Goal: Information Seeking & Learning: Learn about a topic

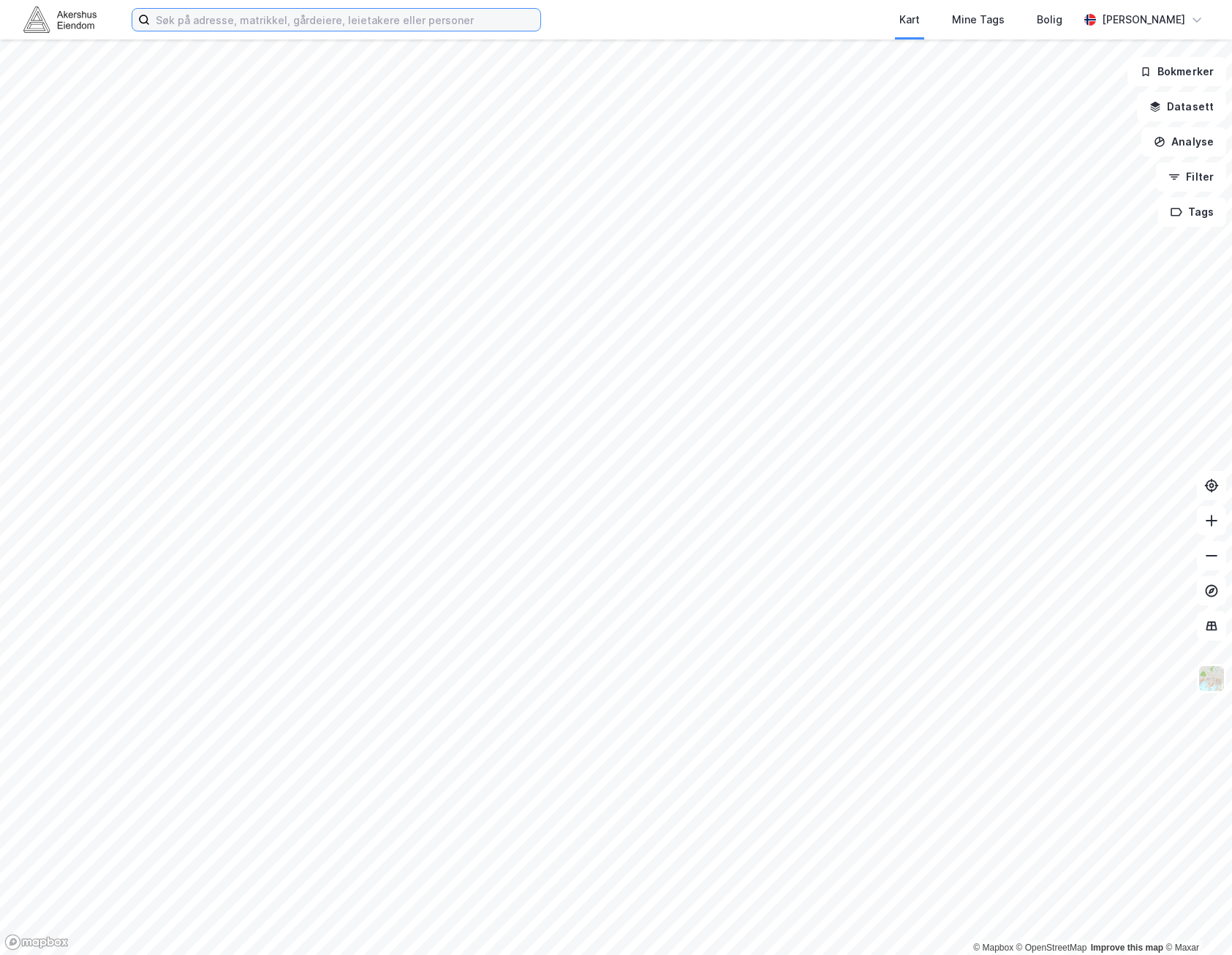
click at [409, 26] on input at bounding box center [346, 20] width 391 height 22
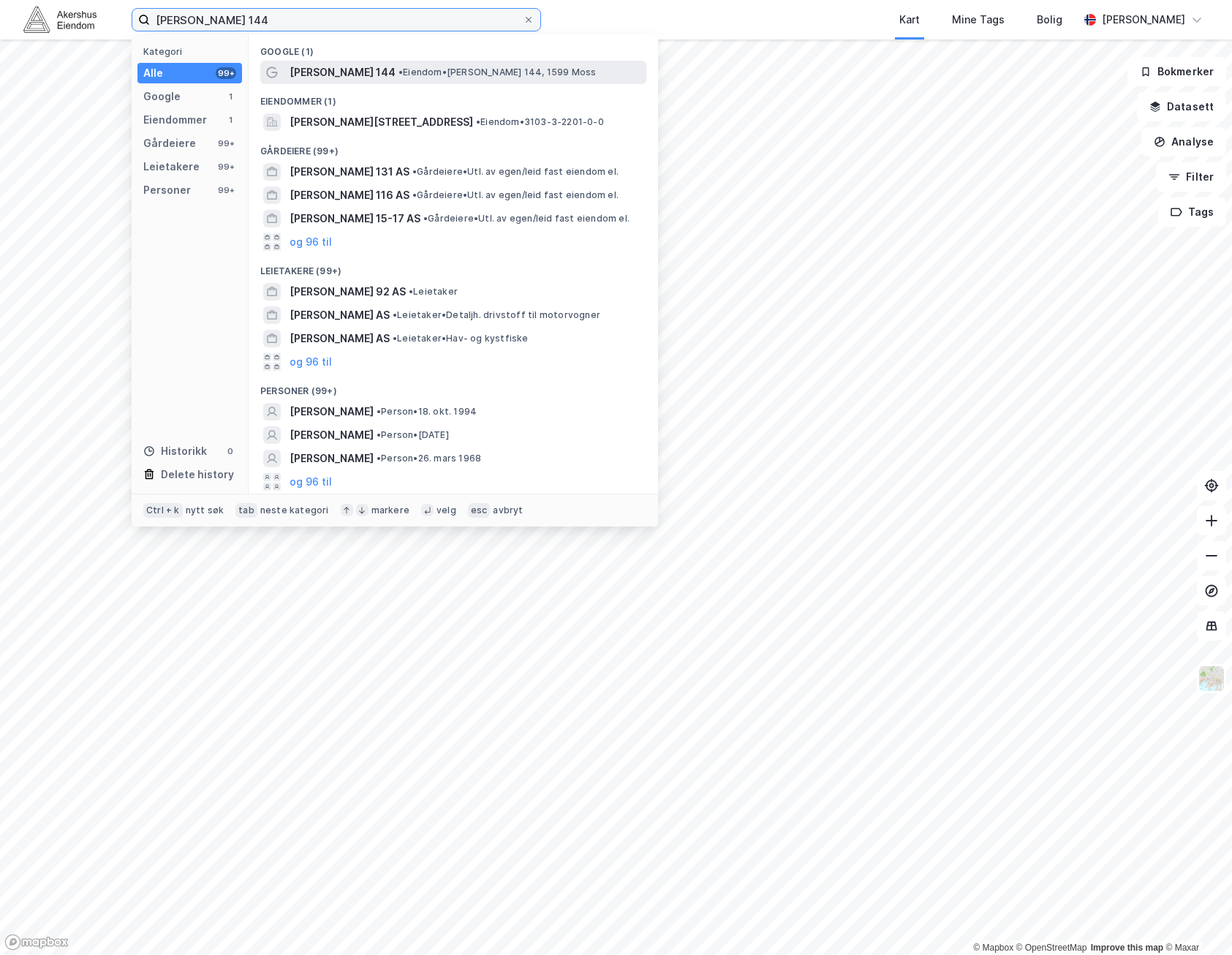
type input "[PERSON_NAME] 144"
click at [418, 77] on span "• [PERSON_NAME] 144, 1599 Moss" at bounding box center [497, 73] width 198 height 12
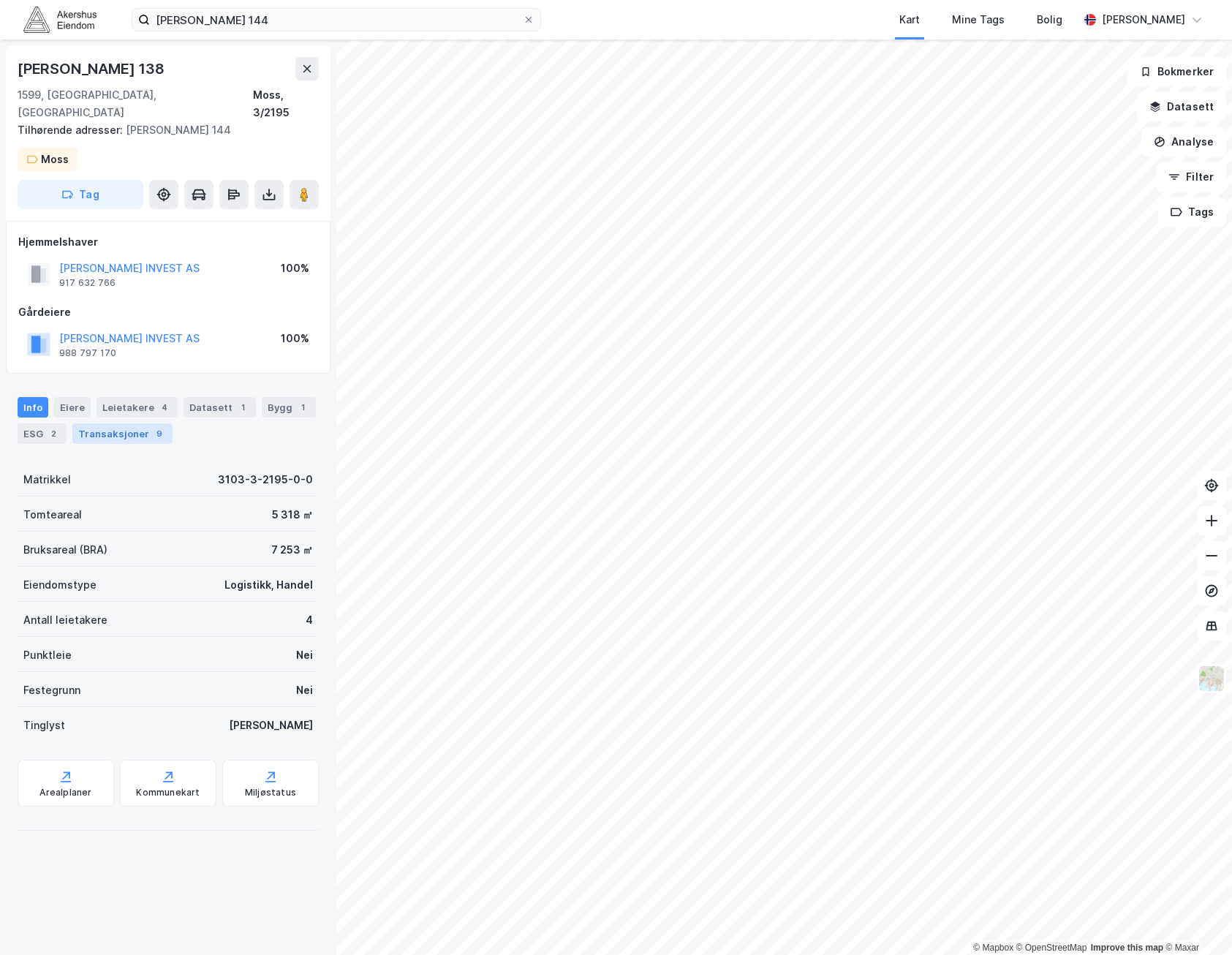
click at [137, 424] on div "Transaksjoner 9" at bounding box center [122, 434] width 100 height 20
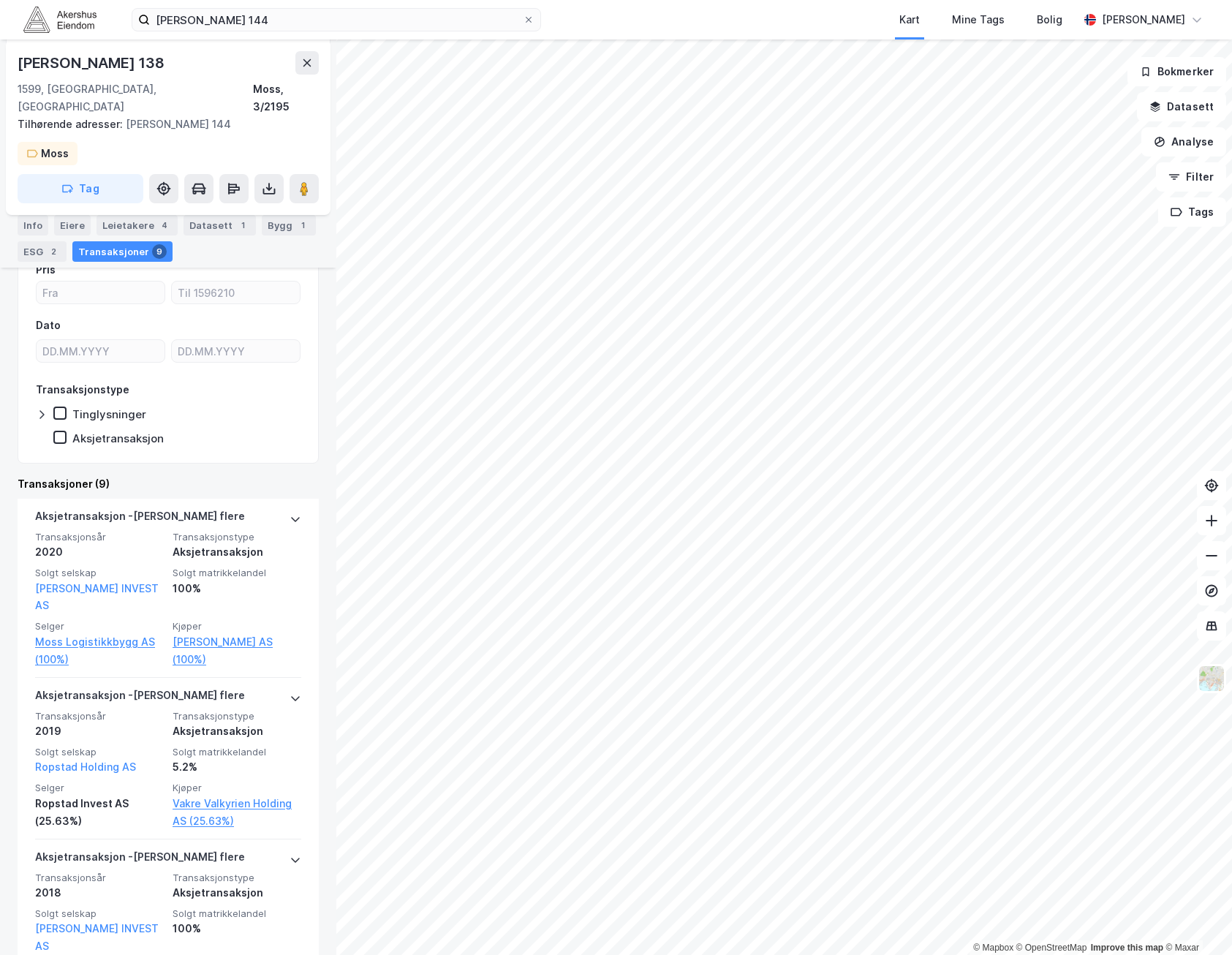
scroll to position [292, 0]
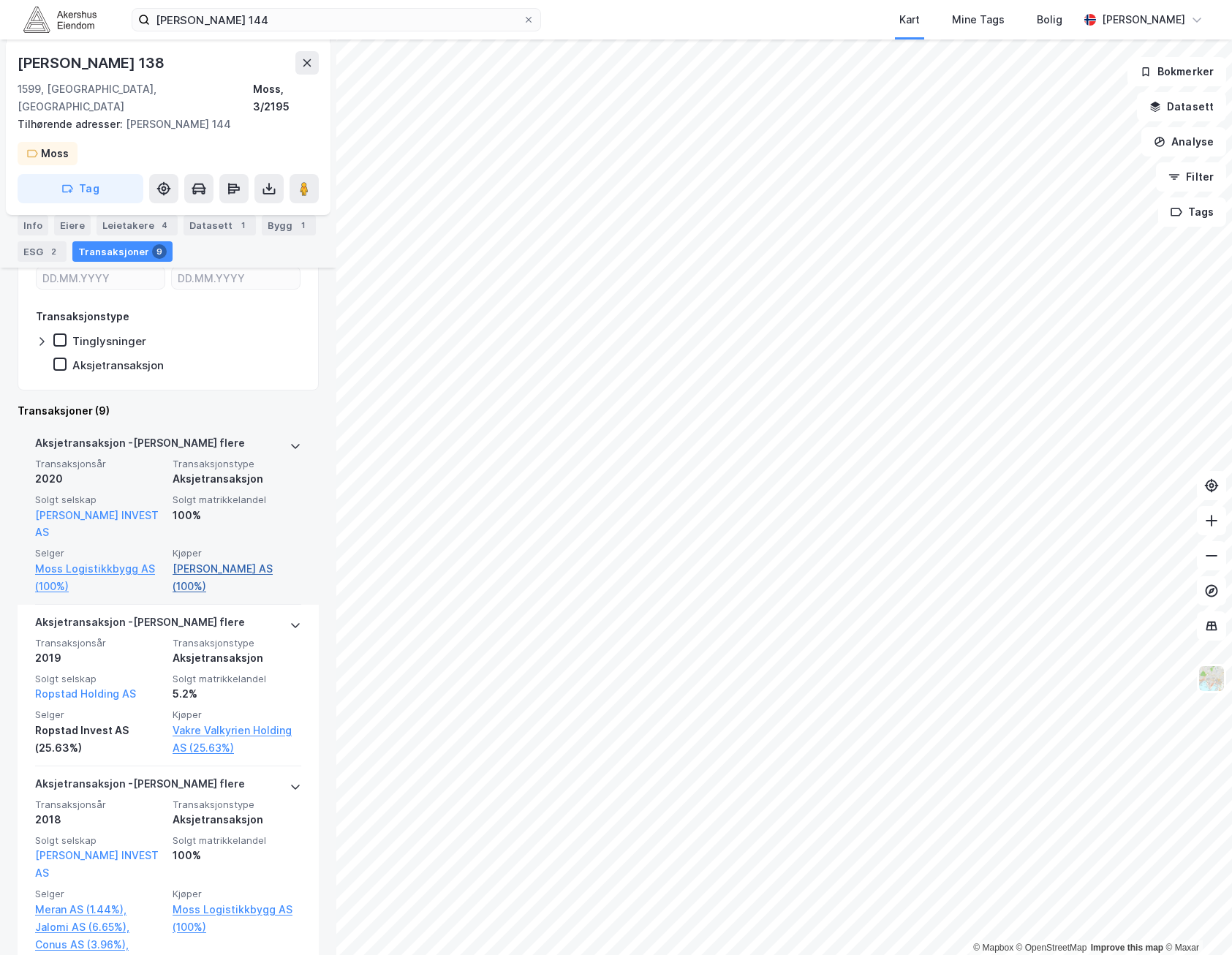
click at [181, 561] on link "[PERSON_NAME] AS (100%)" at bounding box center [237, 578] width 128 height 35
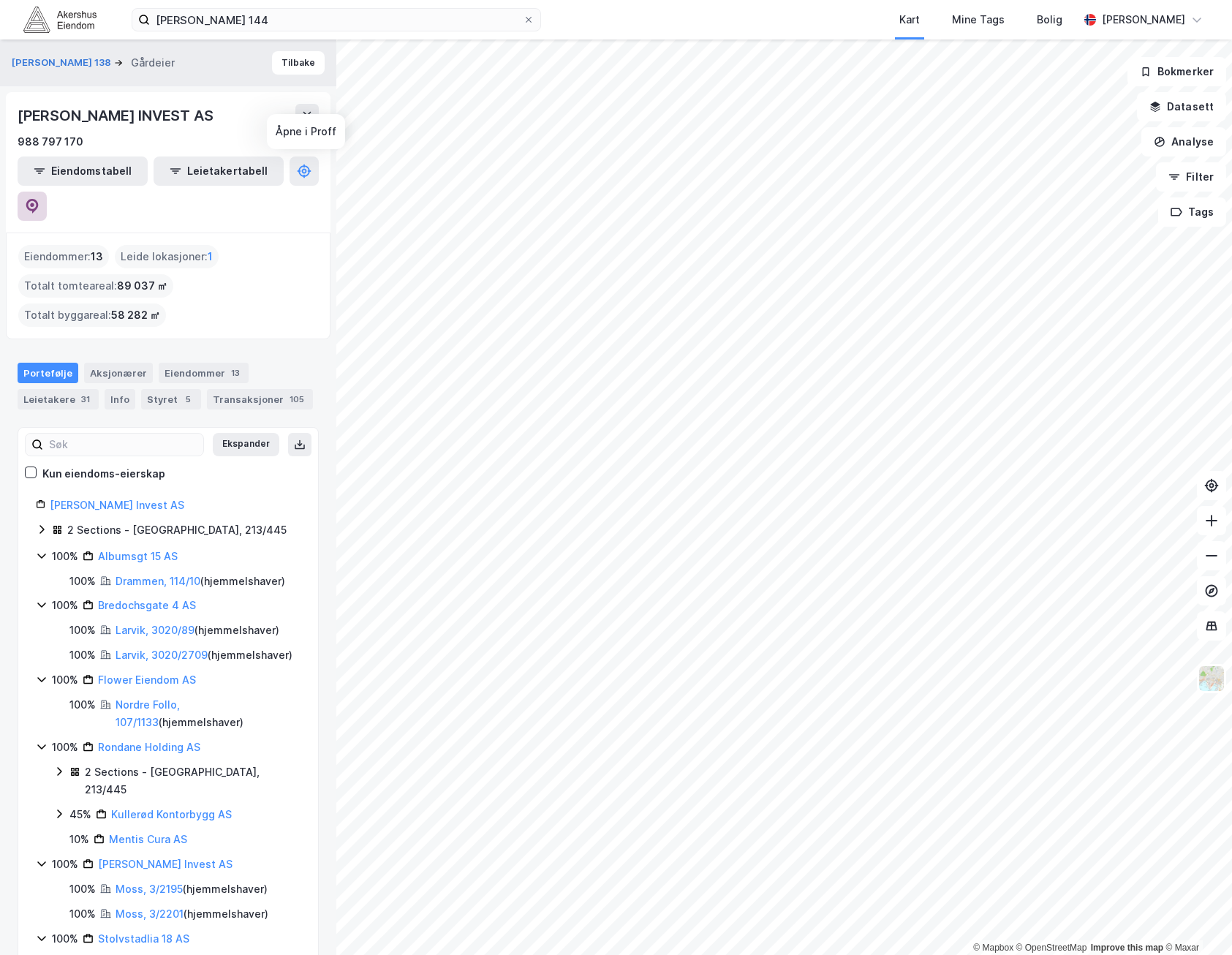
click at [40, 199] on icon at bounding box center [32, 206] width 14 height 14
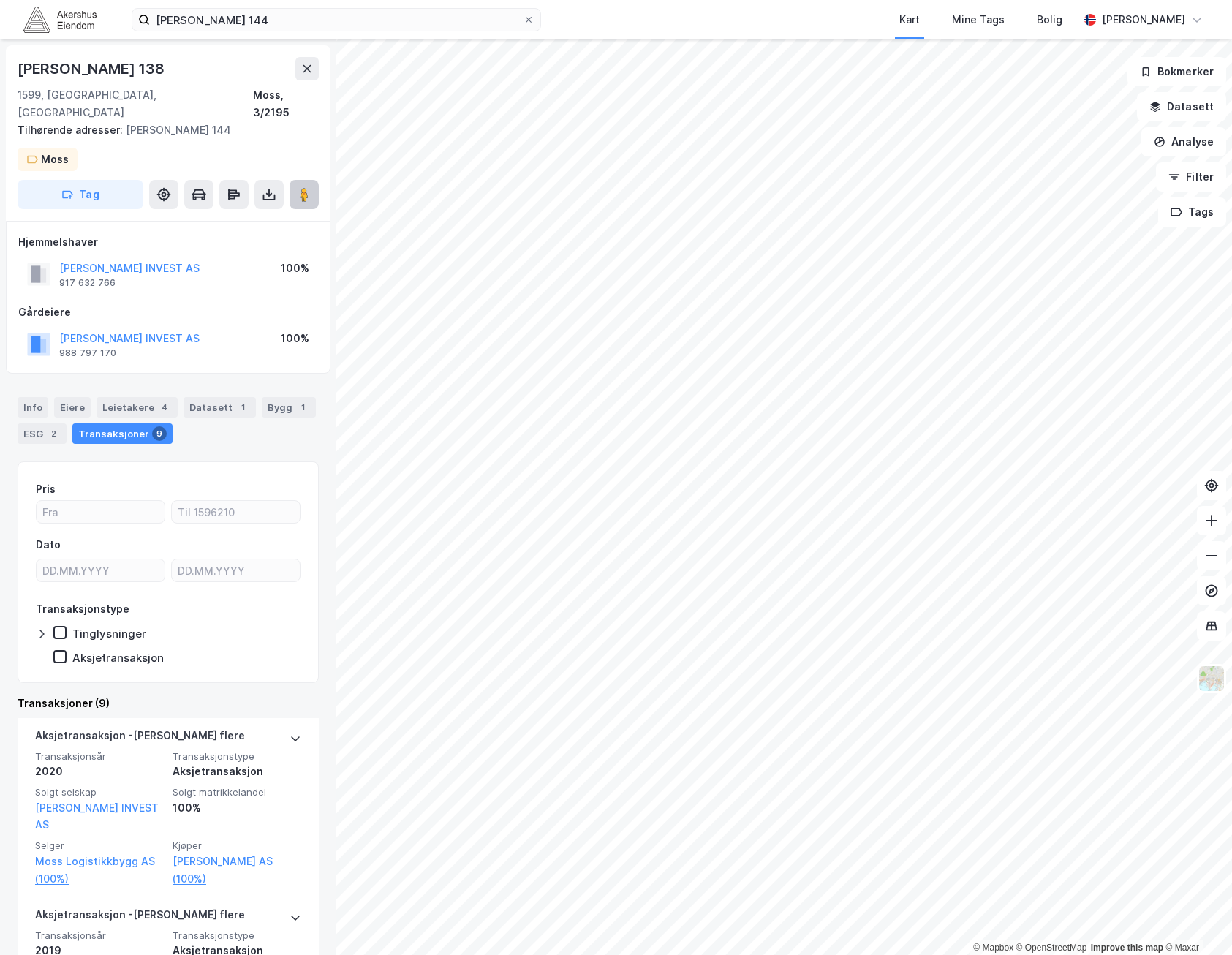
click at [301, 187] on image at bounding box center [304, 194] width 9 height 14
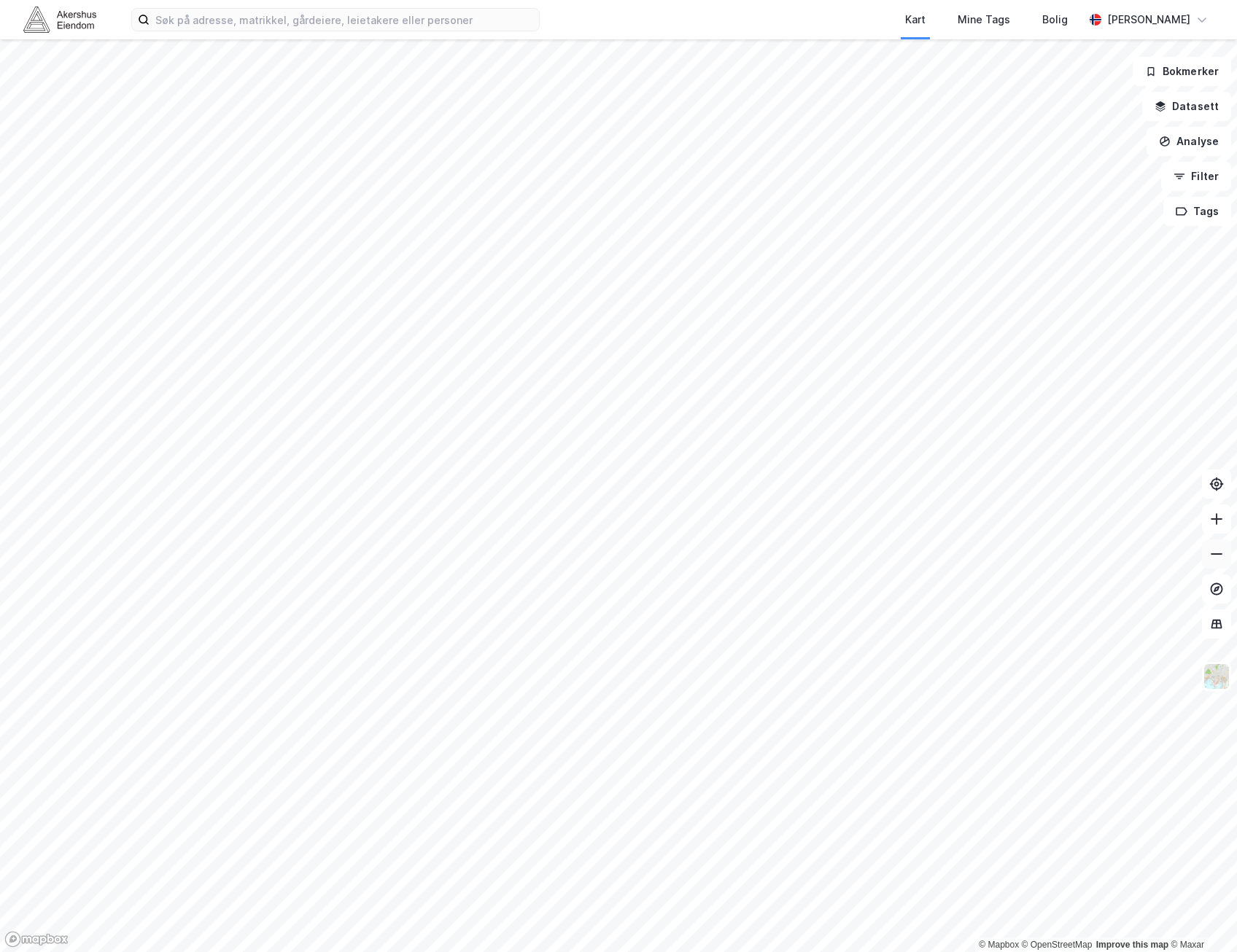
click at [1221, 564] on div "© Mapbox © OpenStreetMap Improve this map © [PERSON_NAME] Datasett Analyse Filt…" at bounding box center [618, 496] width 1237 height 913
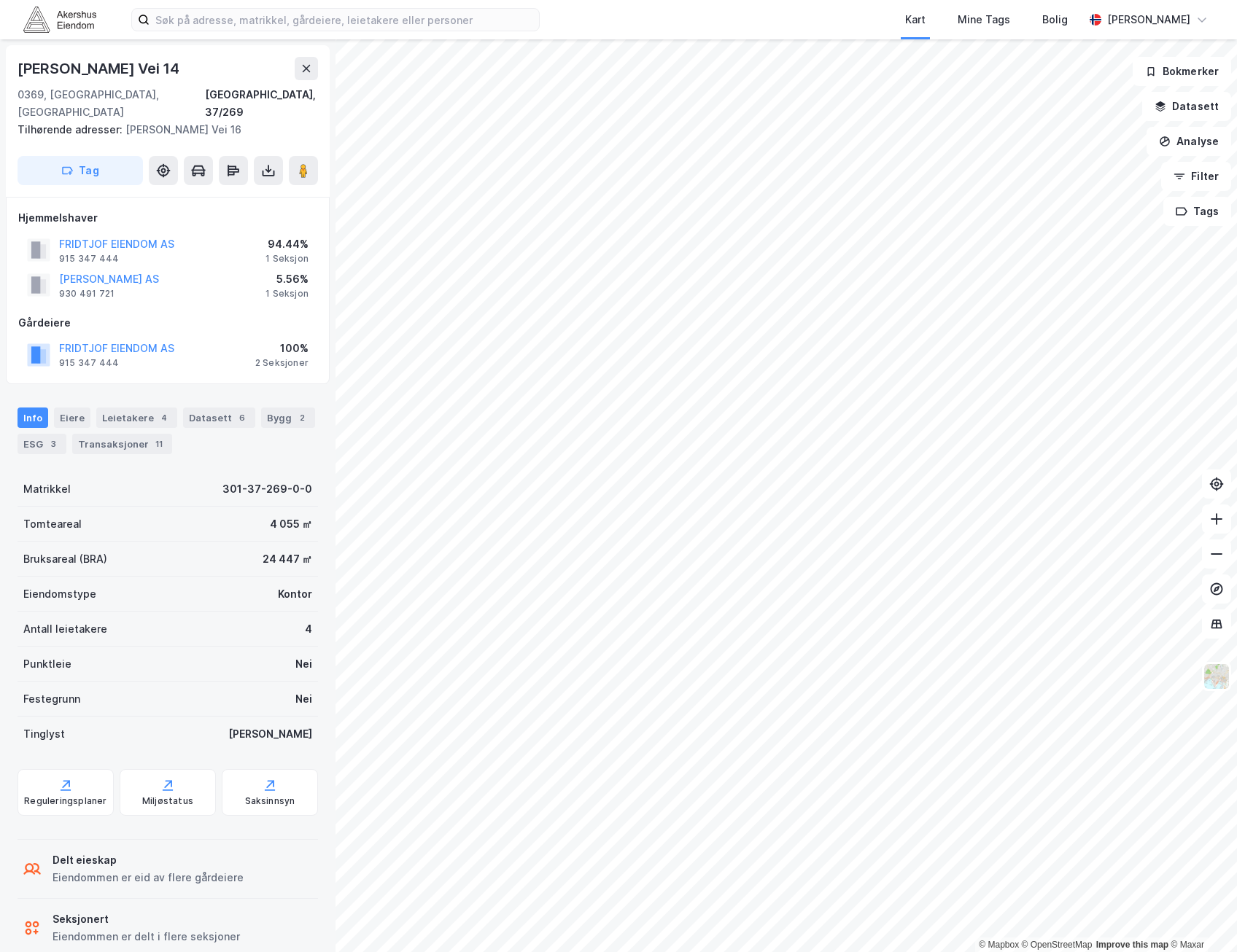
click at [128, 73] on div "Fridtjof Nansens Vei 14" at bounding box center [100, 68] width 165 height 23
copy div "Fridtjof Nansens Vei 14"
click at [226, 13] on input at bounding box center [345, 19] width 390 height 22
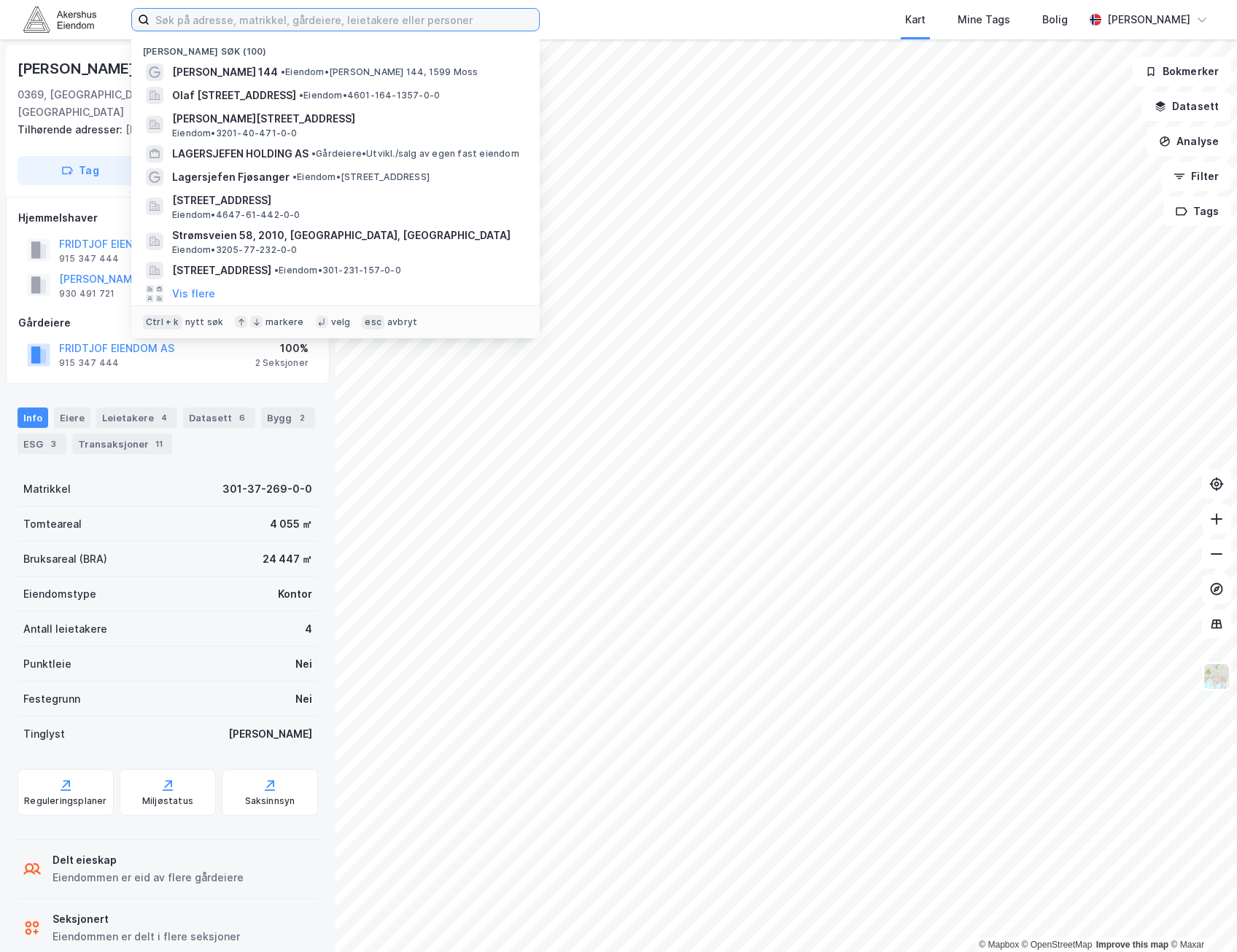
paste input "Fridtjof Nansens Vei 14"
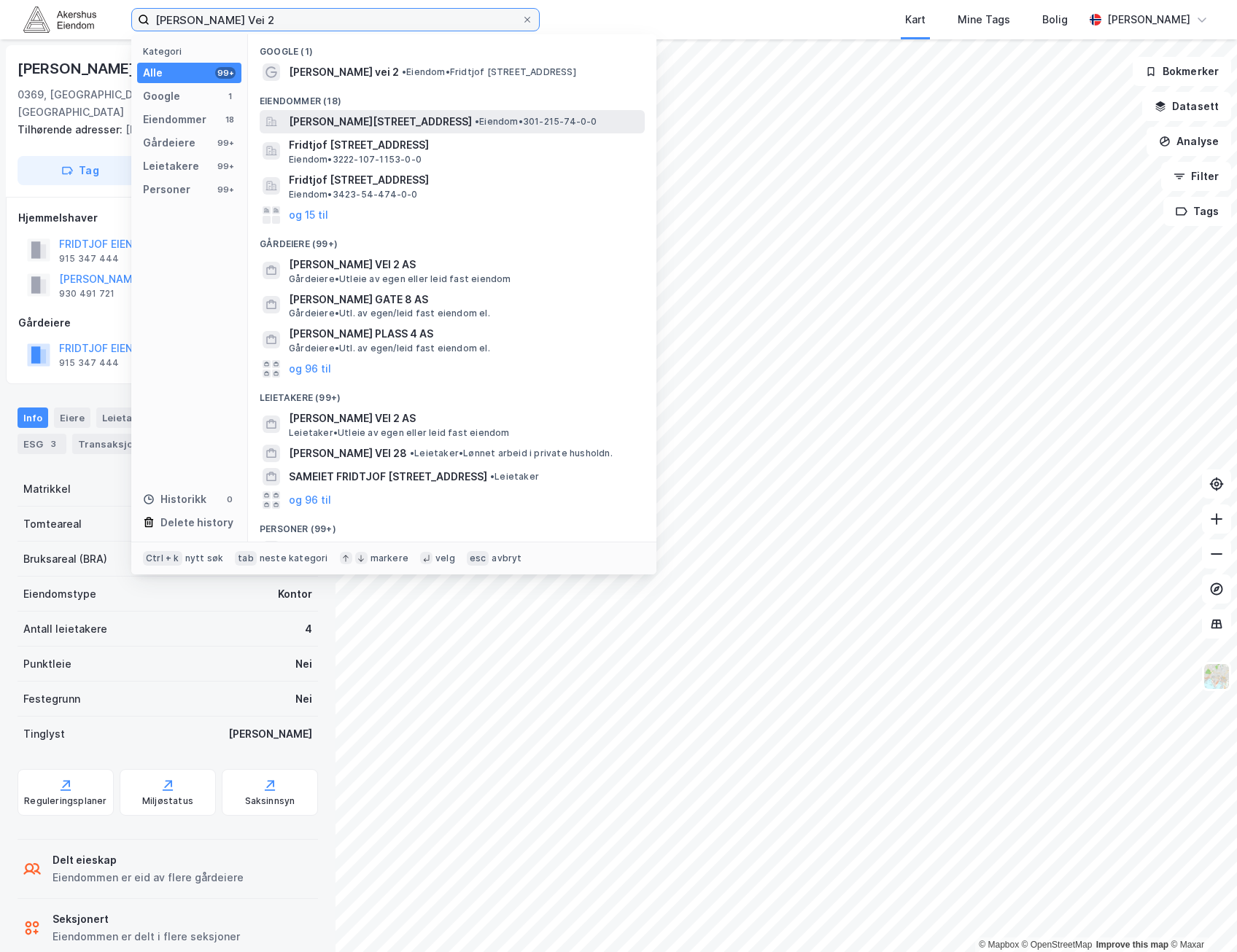
type input "Fridtjof Nansens Vei 2"
click at [521, 121] on span "• Eiendom • 301-215-74-0-0" at bounding box center [536, 122] width 123 height 12
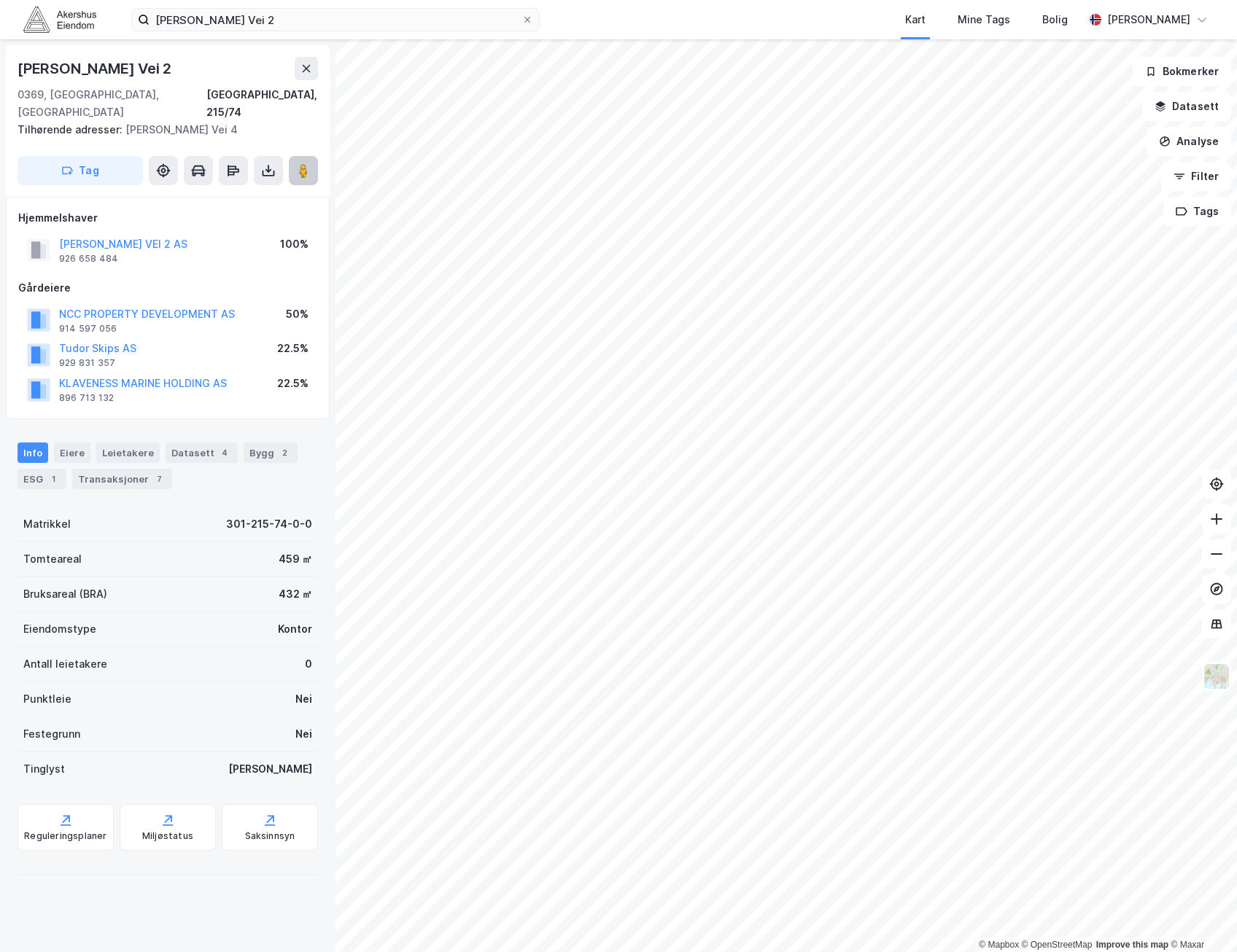
click at [307, 163] on image at bounding box center [303, 170] width 9 height 14
click at [25, 66] on div "Fridtjof Nansens Vei 2" at bounding box center [95, 68] width 157 height 23
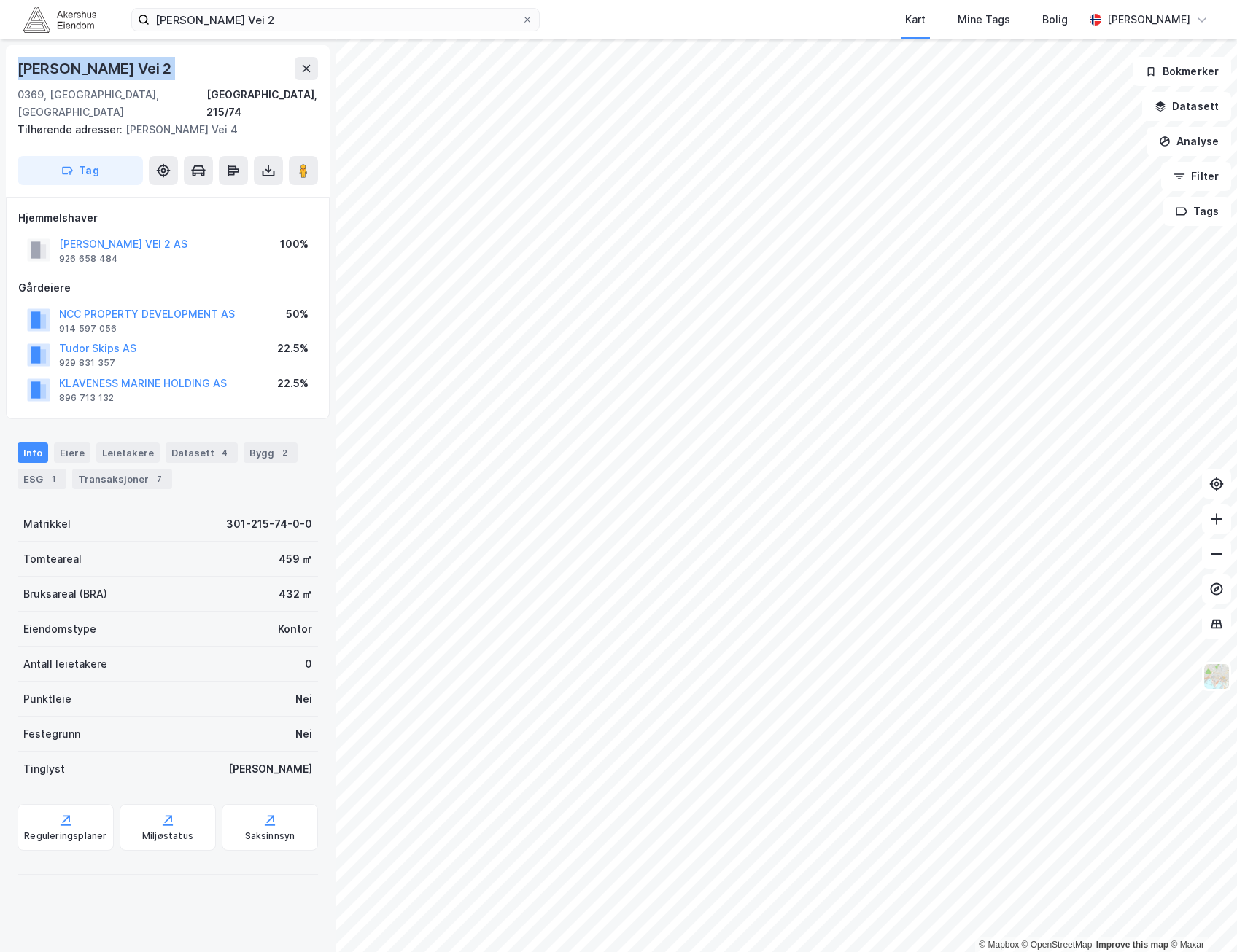
copy div "Fridtjof Nansens Vei 2"
